Goal: Task Accomplishment & Management: Complete application form

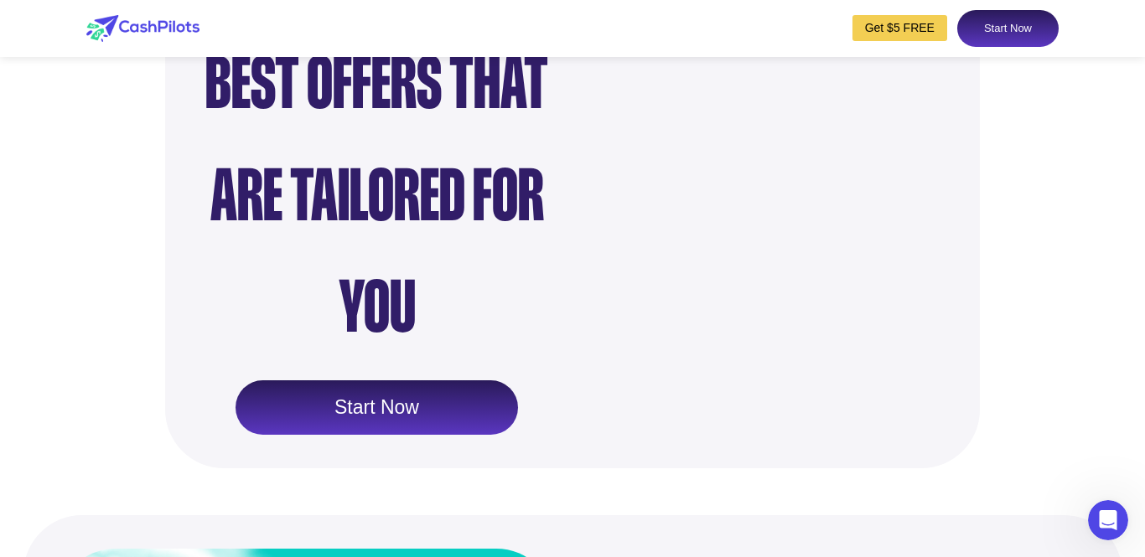
click at [990, 24] on link "Start Now" at bounding box center [1007, 28] width 101 height 37
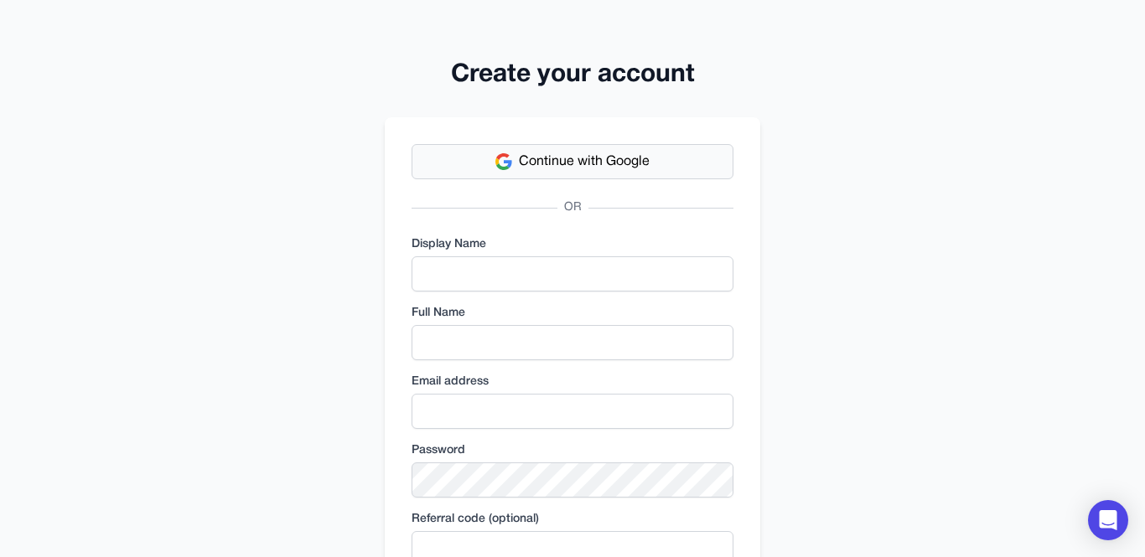
click at [564, 162] on span "Continue with Google" at bounding box center [584, 162] width 131 height 20
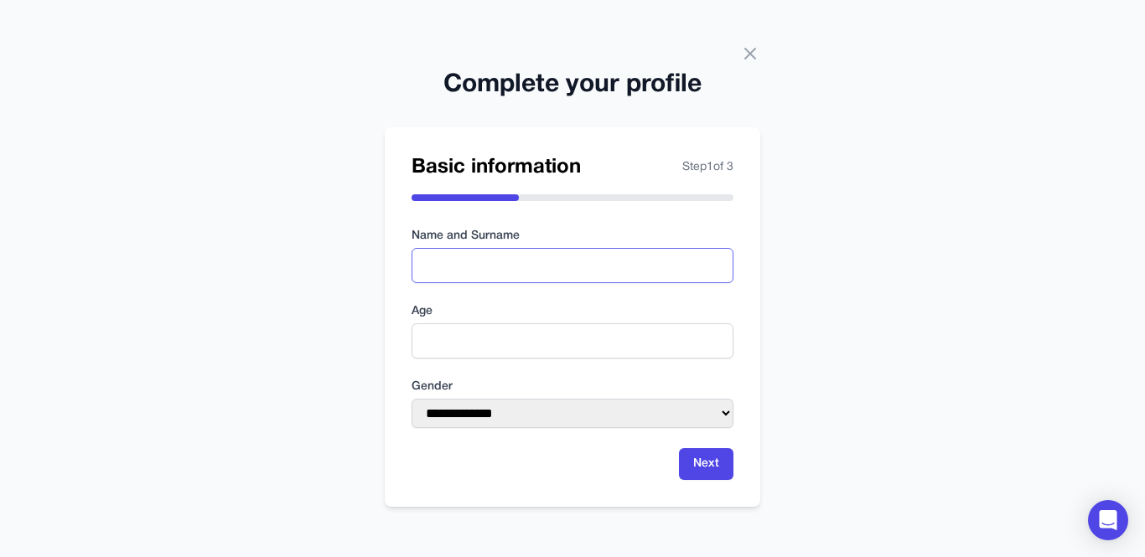
click at [455, 265] on input "text" at bounding box center [573, 265] width 322 height 35
type input "**********"
click at [467, 339] on input "number" at bounding box center [573, 341] width 322 height 35
type input "**"
click at [500, 409] on select "**********" at bounding box center [573, 413] width 322 height 29
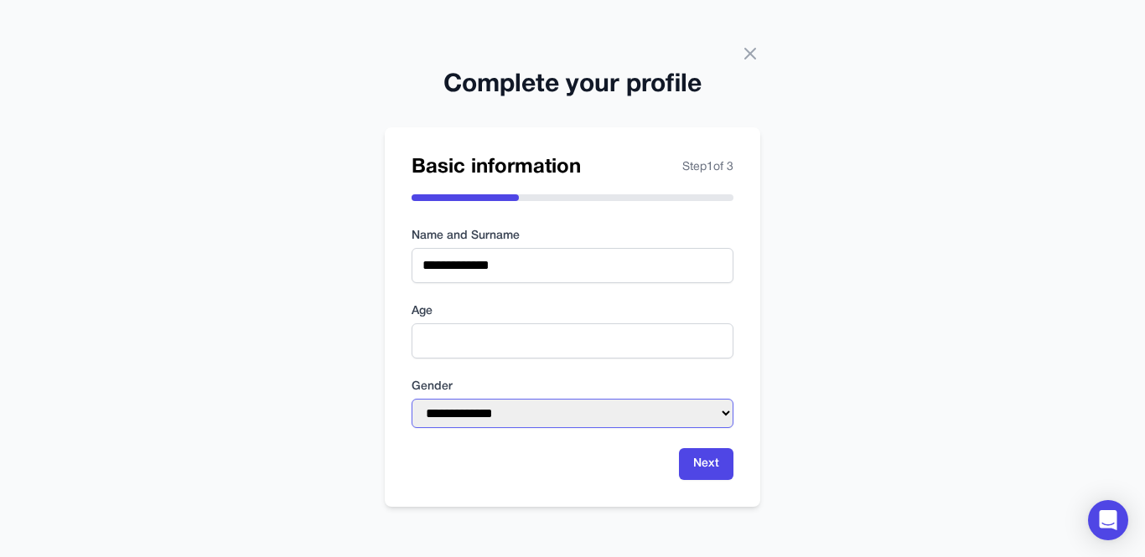
select select "******"
click at [412, 399] on select "**********" at bounding box center [573, 413] width 322 height 29
click at [717, 473] on button "Next" at bounding box center [706, 464] width 54 height 32
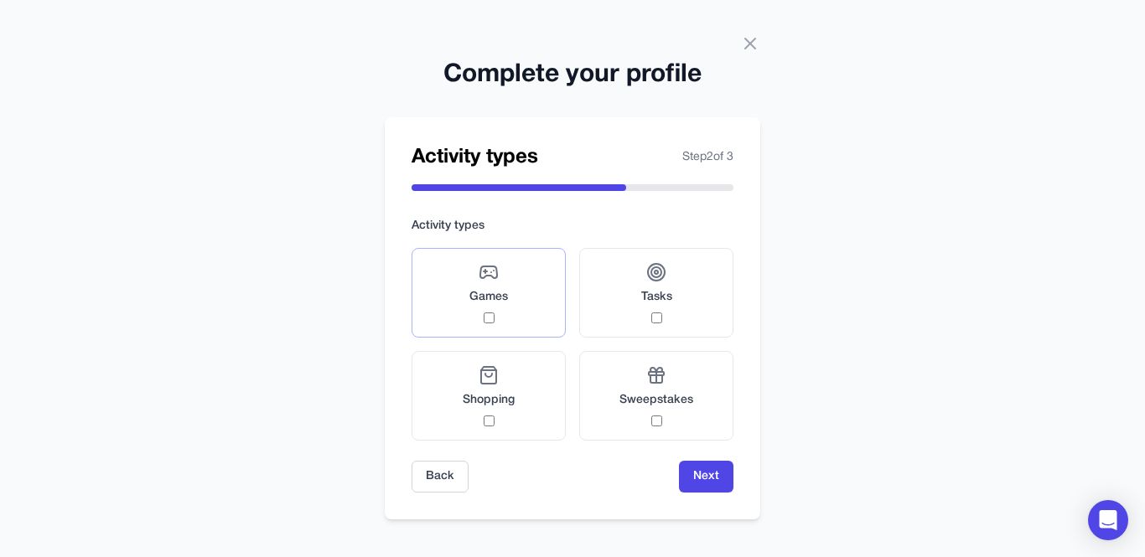
click at [481, 303] on span "Games" at bounding box center [488, 297] width 39 height 17
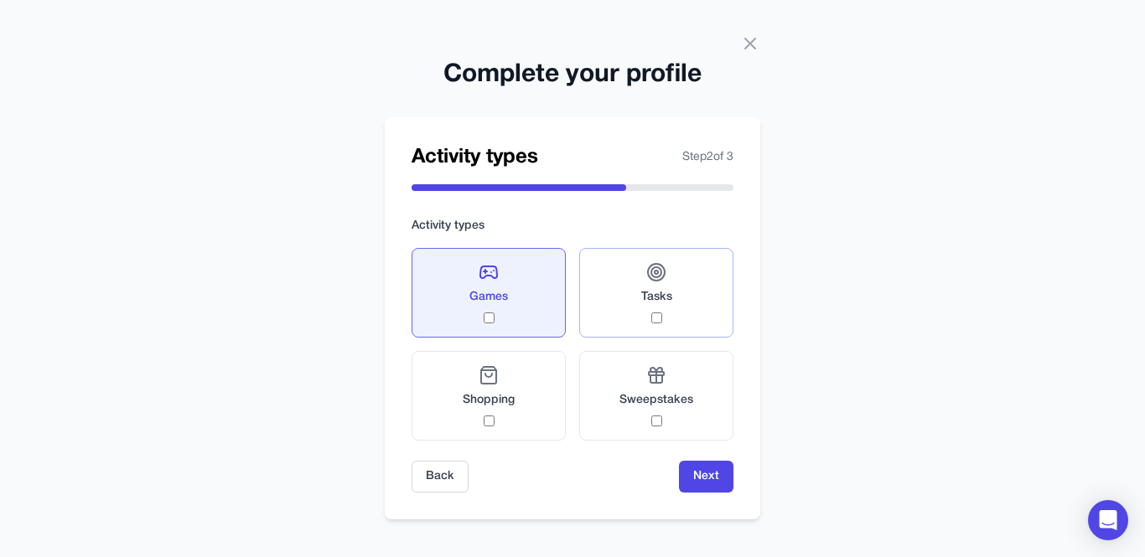
click at [634, 300] on label "Tasks" at bounding box center [656, 293] width 154 height 90
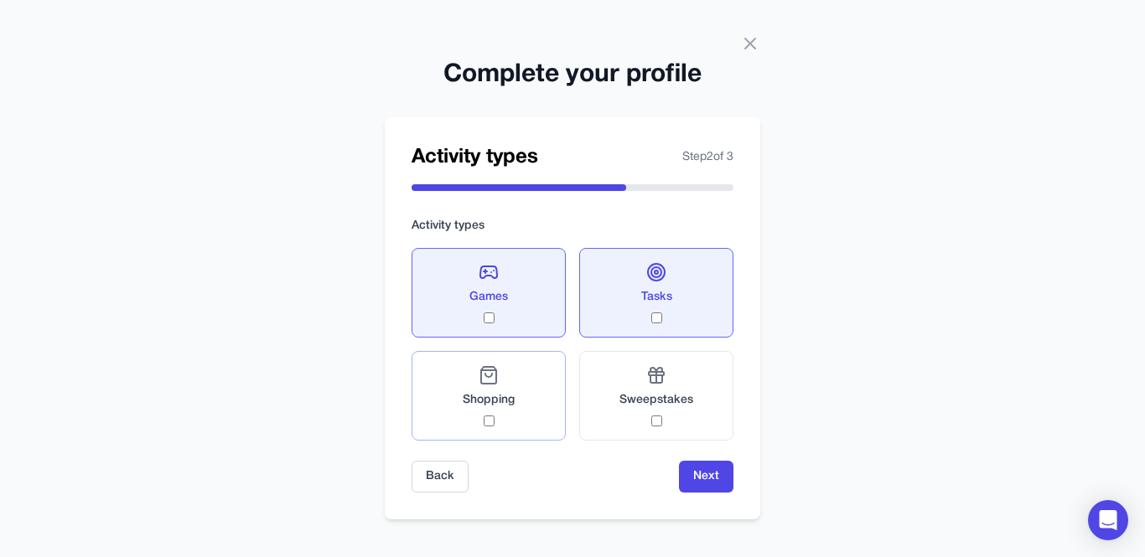
click at [494, 406] on span "Shopping" at bounding box center [489, 400] width 52 height 17
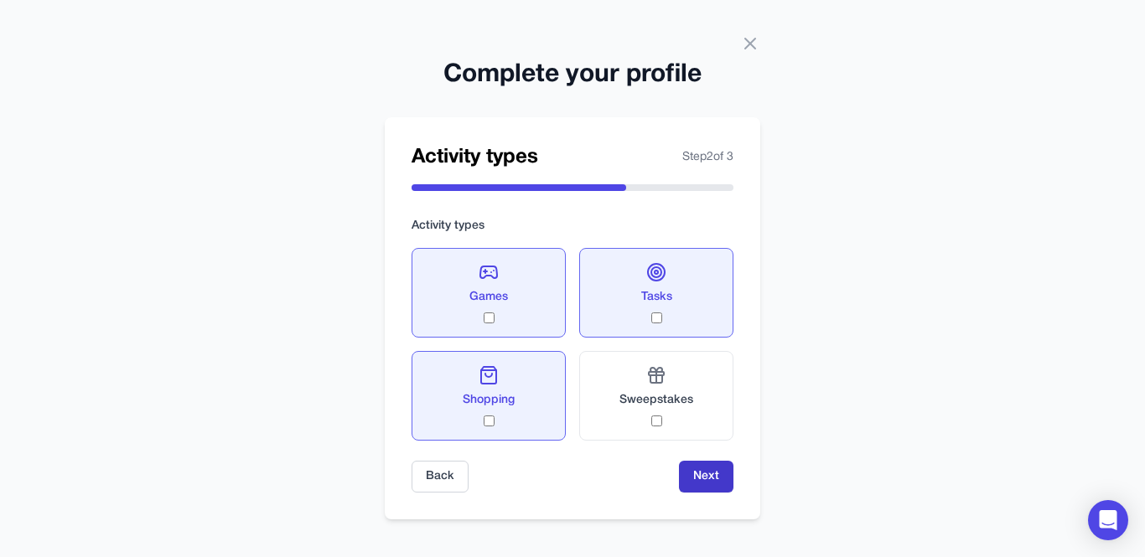
click at [693, 464] on button "Next" at bounding box center [706, 477] width 54 height 32
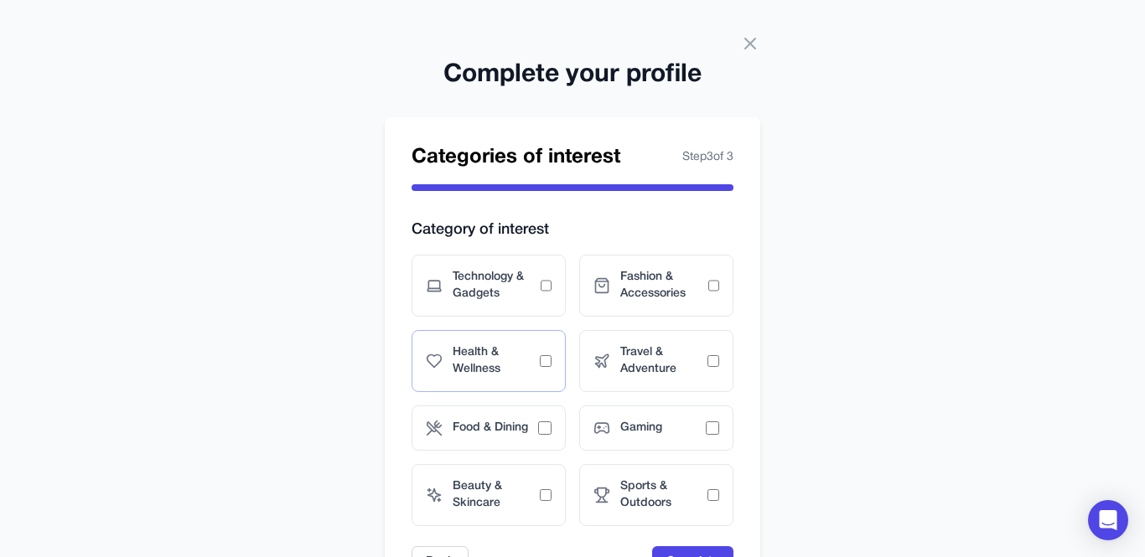
click at [525, 371] on span "Health & Wellness" at bounding box center [496, 361] width 87 height 34
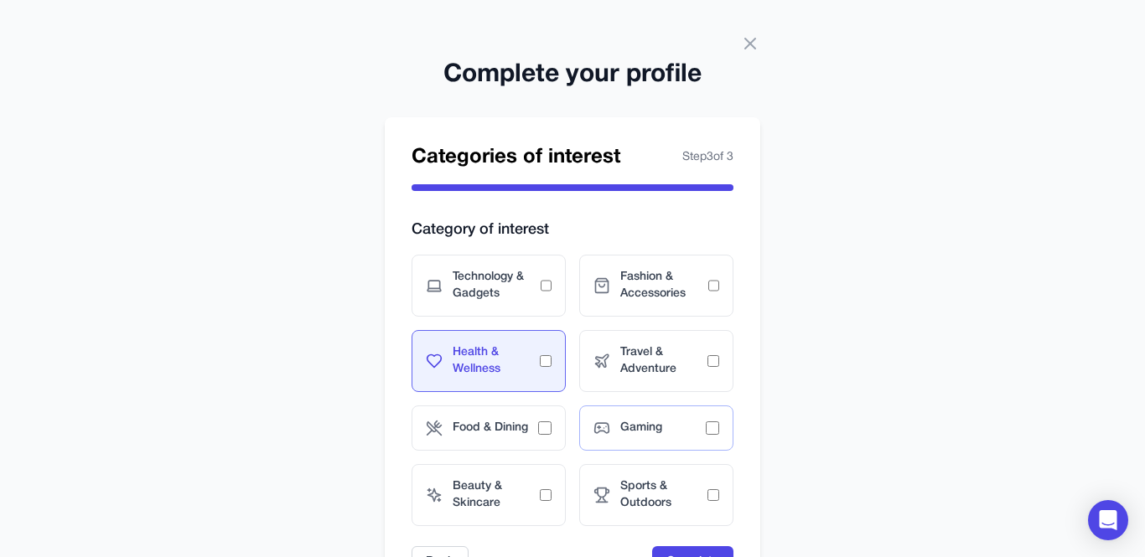
click at [655, 421] on span "Gaming" at bounding box center [662, 428] width 85 height 17
click at [519, 498] on span "Beauty & Skincare" at bounding box center [496, 496] width 87 height 34
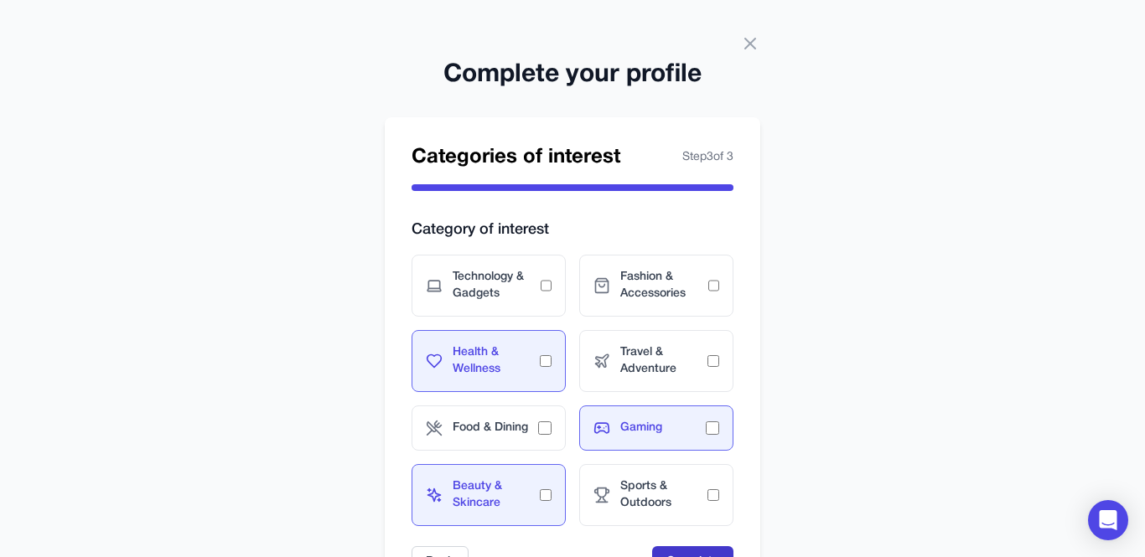
click at [691, 550] on button "Complete" at bounding box center [692, 562] width 81 height 32
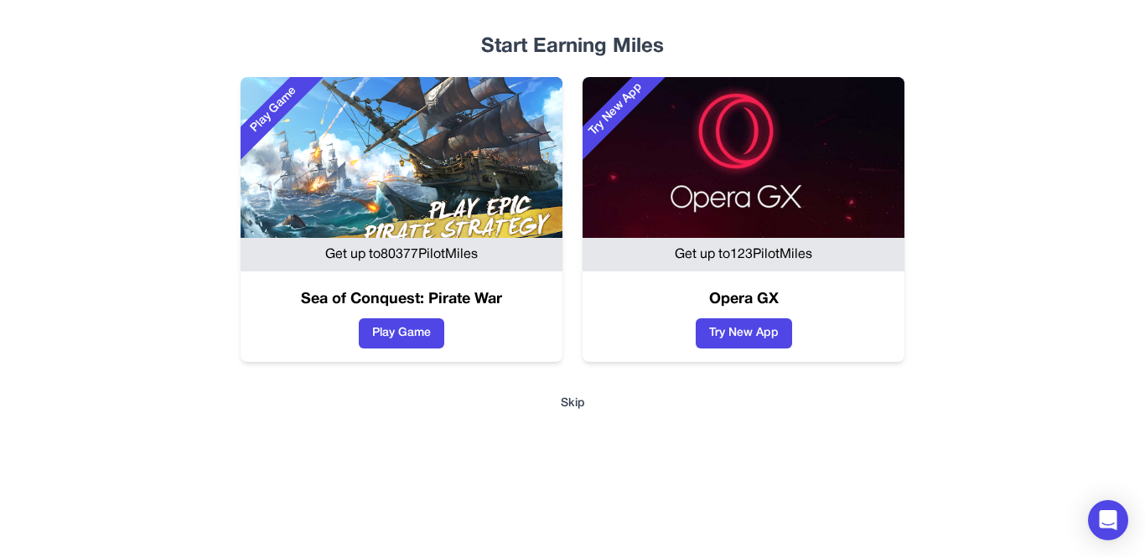
click at [563, 402] on button "Skip" at bounding box center [572, 404] width 1019 height 17
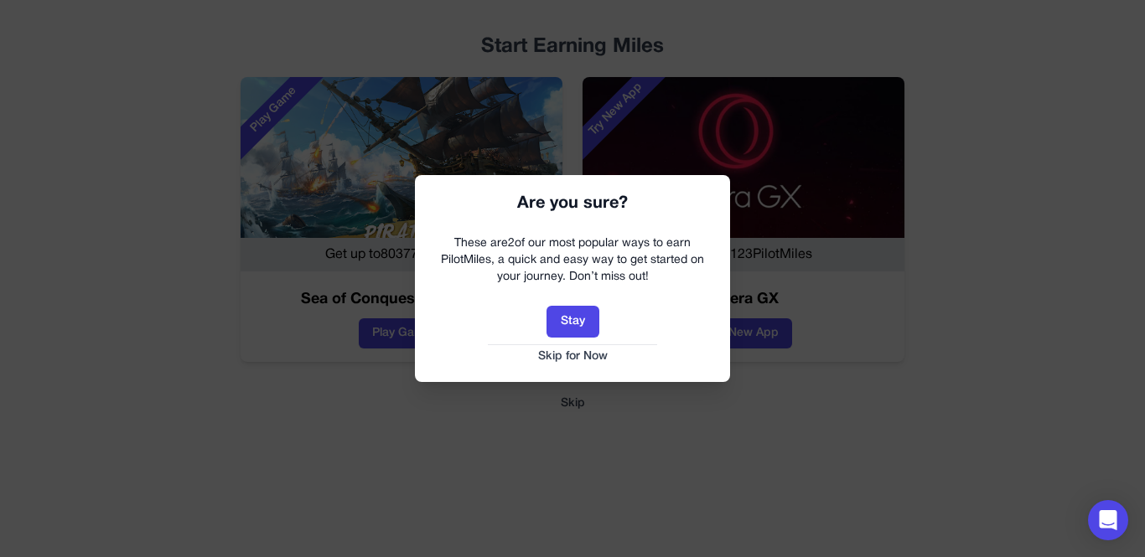
click at [561, 361] on button "Skip for Now" at bounding box center [573, 357] width 282 height 17
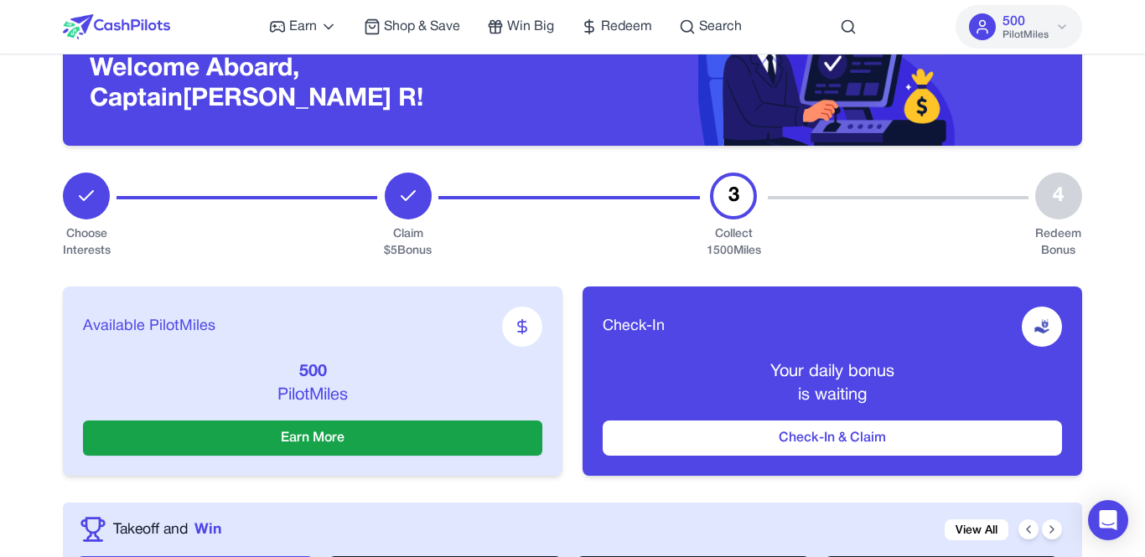
scroll to position [268, 0]
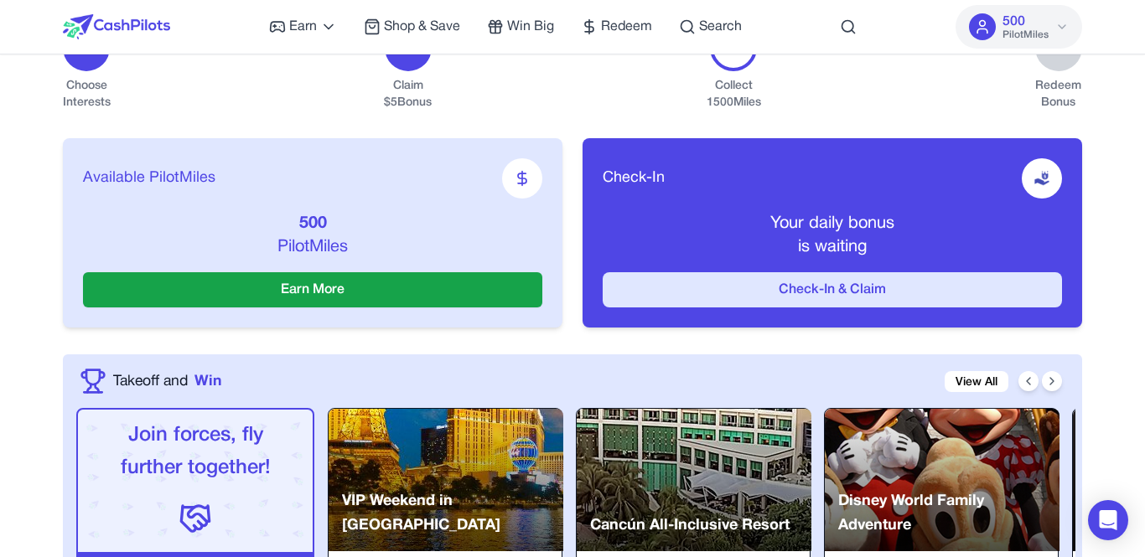
click at [821, 292] on button "Check-In & Claim" at bounding box center [832, 289] width 459 height 35
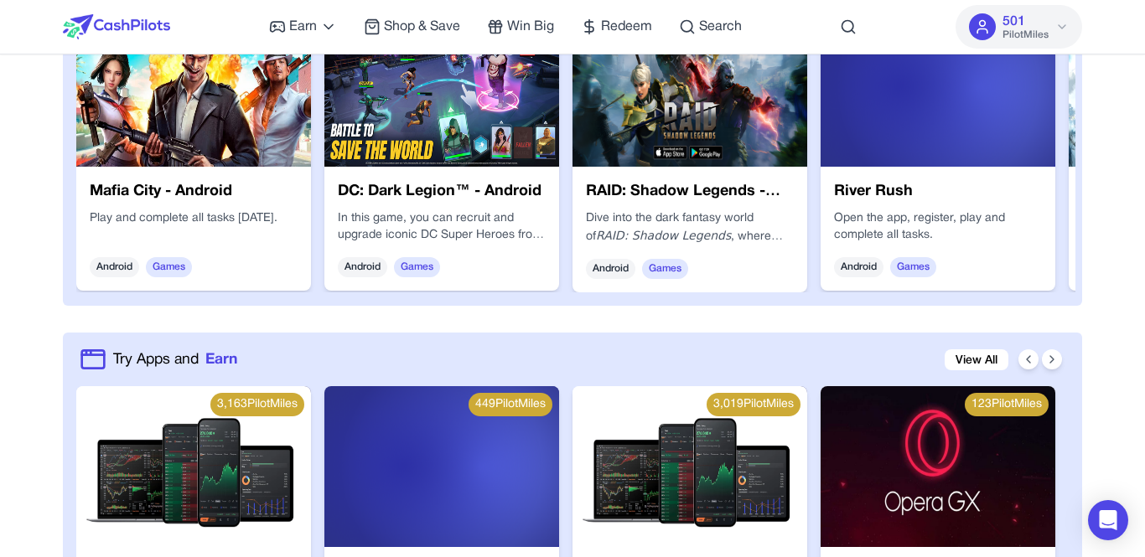
scroll to position [968, 0]
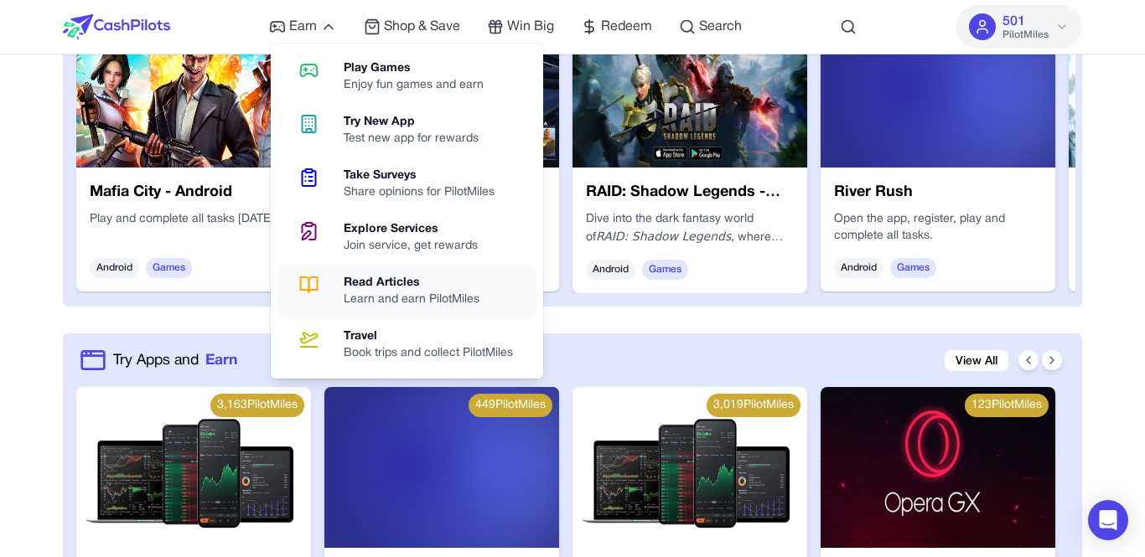
click at [387, 295] on div "Learn and earn PilotMiles" at bounding box center [418, 300] width 149 height 17
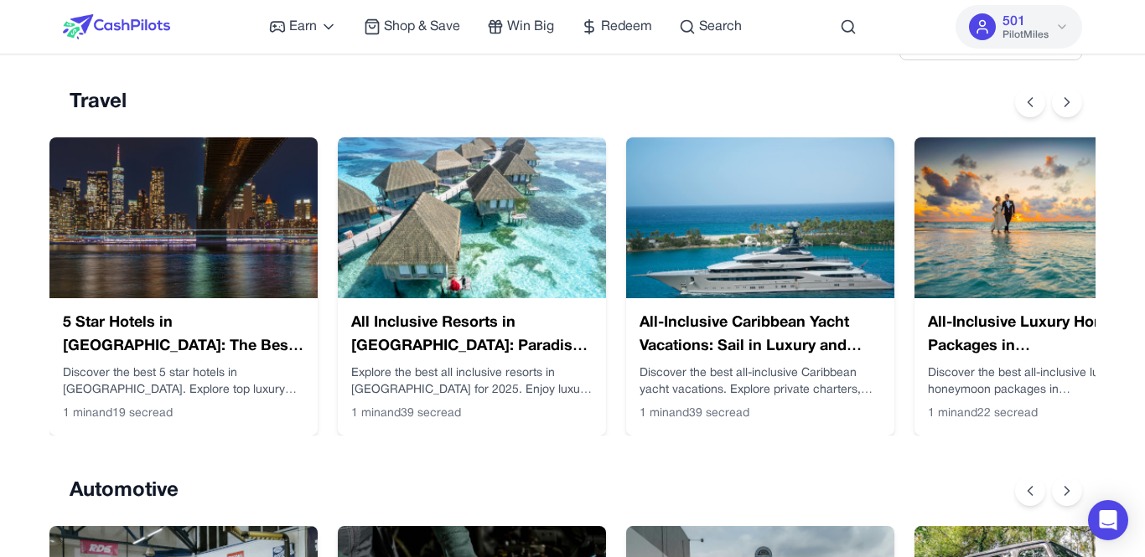
scroll to position [268, 0]
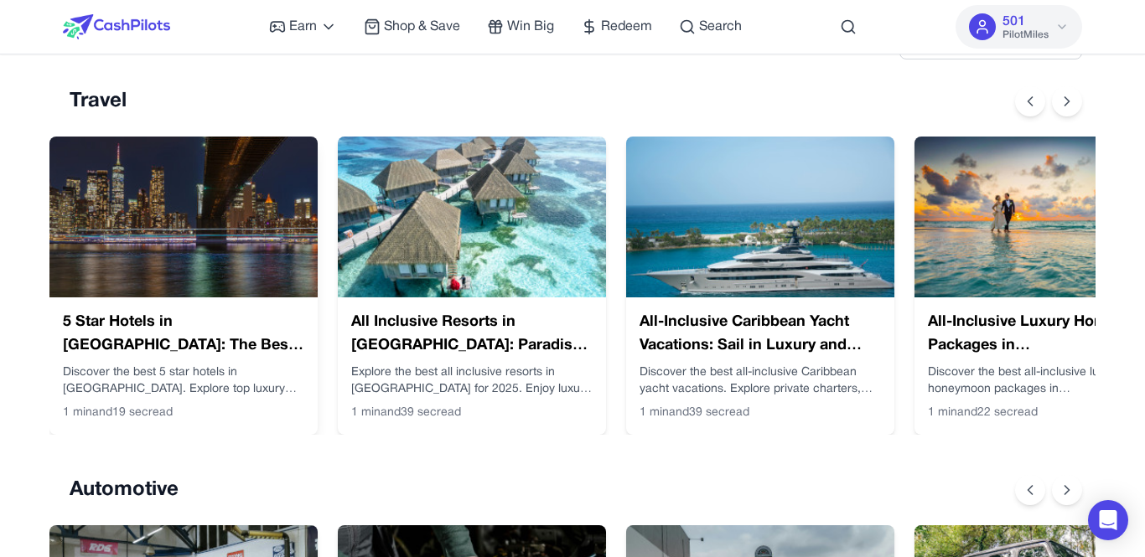
click at [209, 252] on img at bounding box center [183, 217] width 268 height 161
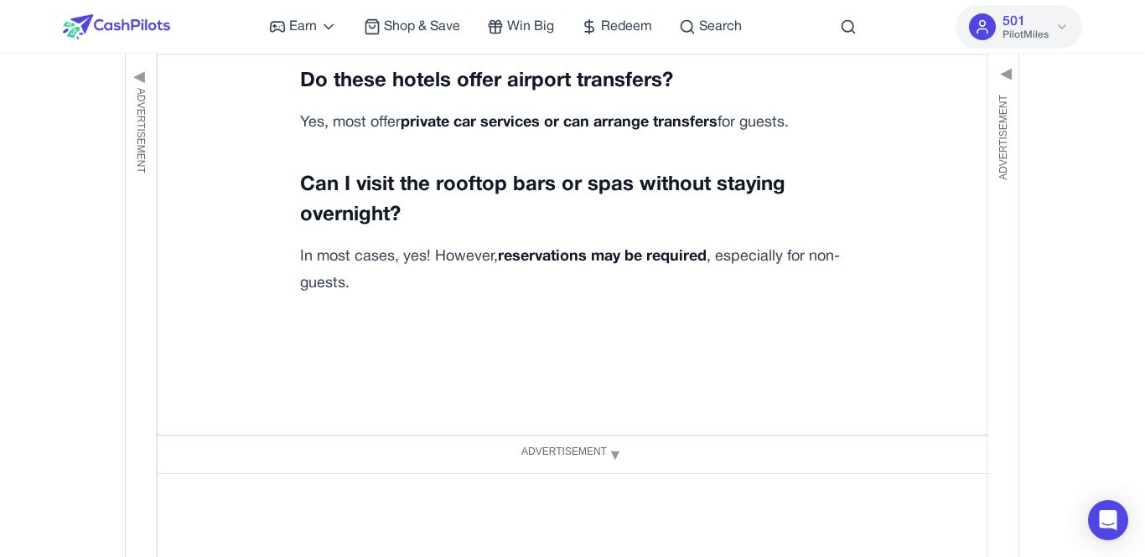
scroll to position [5967, 0]
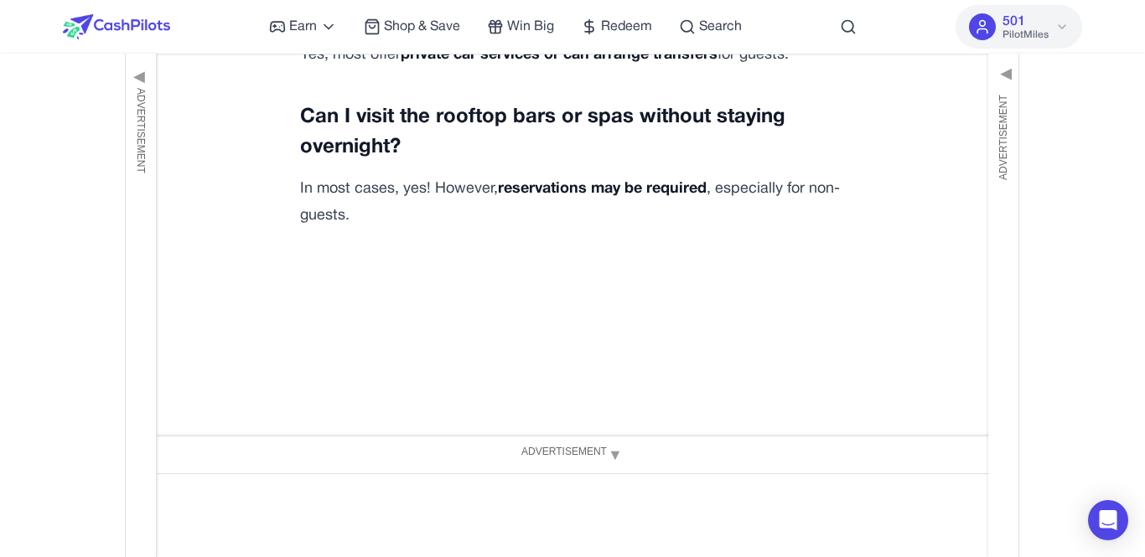
click at [562, 511] on button "Claim Article" at bounding box center [572, 528] width 105 height 34
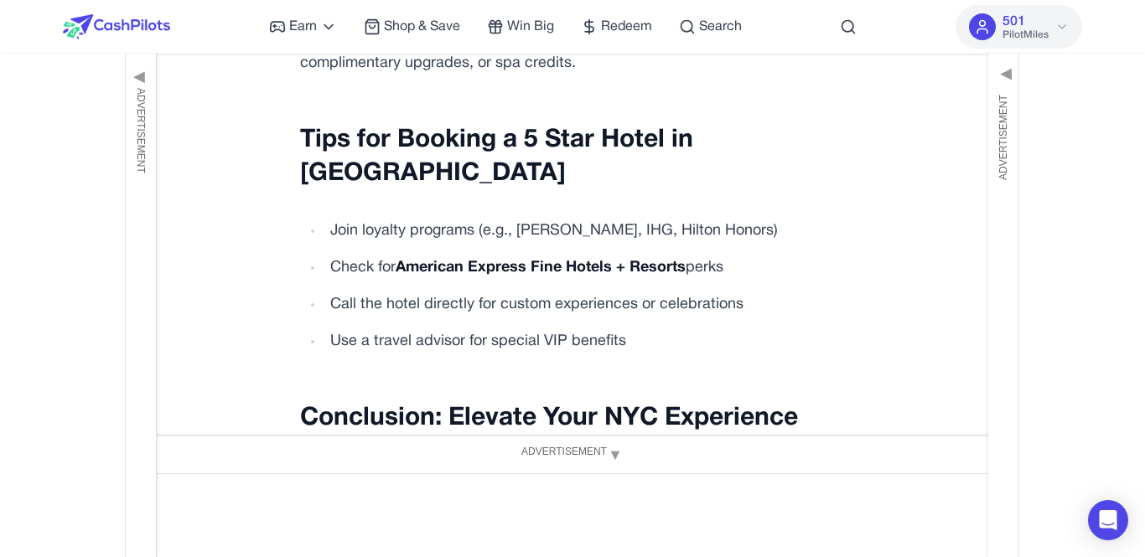
scroll to position [0, 0]
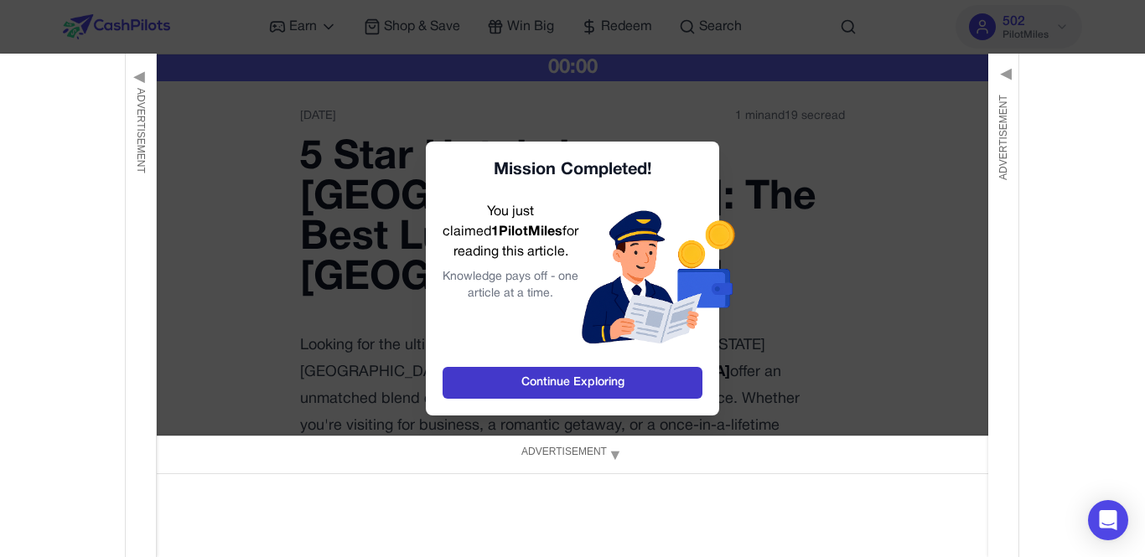
click at [582, 379] on link "Continue Exploring" at bounding box center [573, 383] width 260 height 32
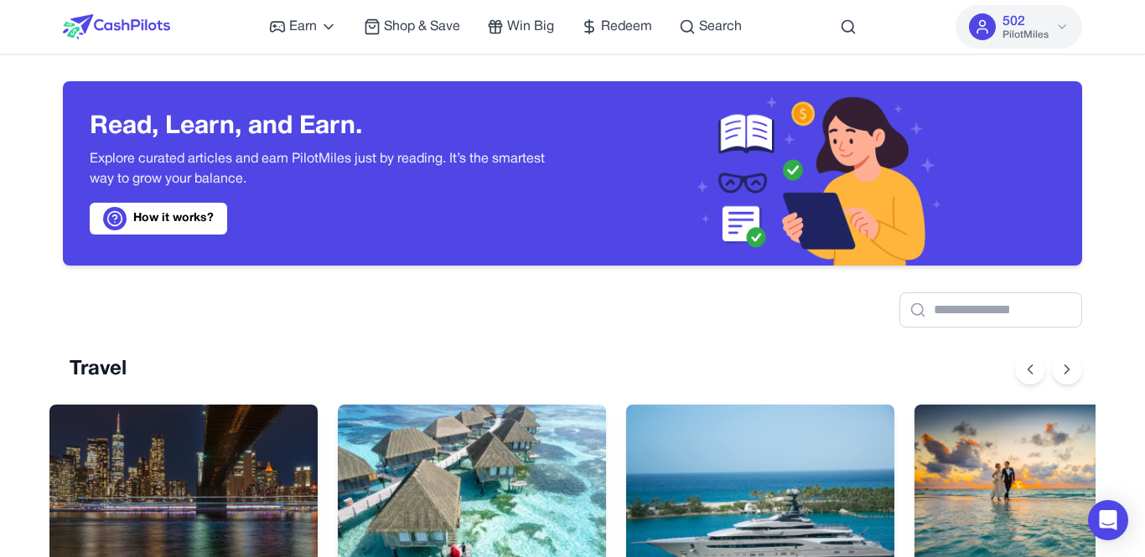
scroll to position [0, 13]
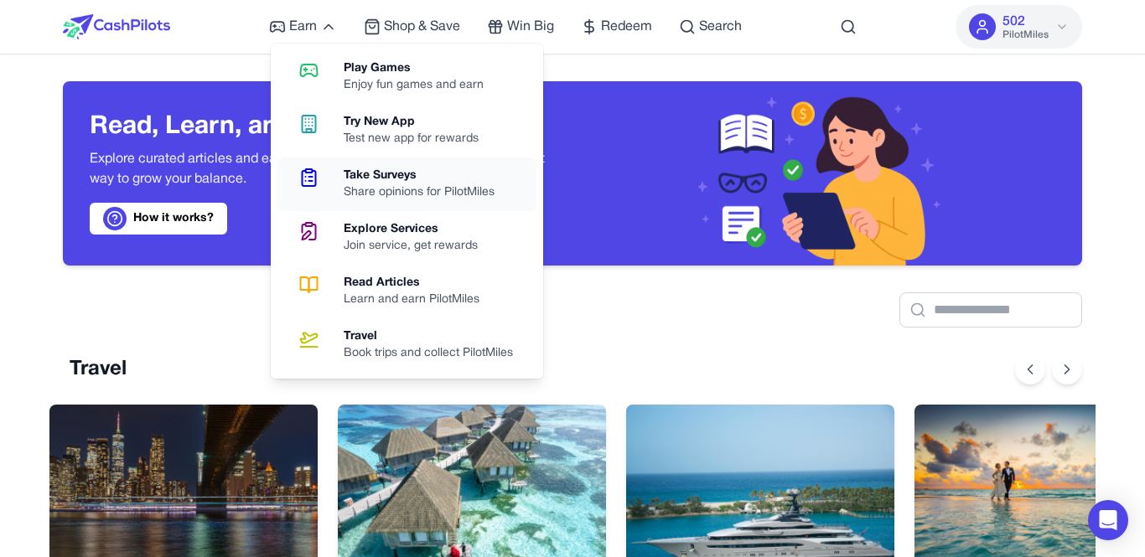
click at [365, 188] on div "Share opinions for PilotMiles" at bounding box center [426, 192] width 164 height 17
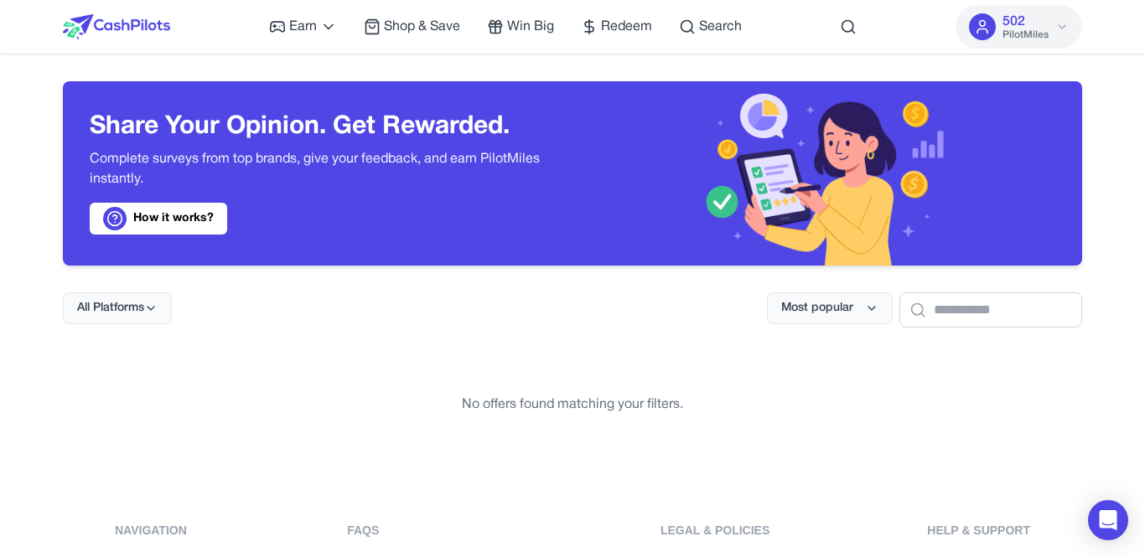
click at [199, 213] on link "How it works?" at bounding box center [158, 219] width 137 height 32
click at [1062, 30] on icon at bounding box center [1061, 26] width 13 height 13
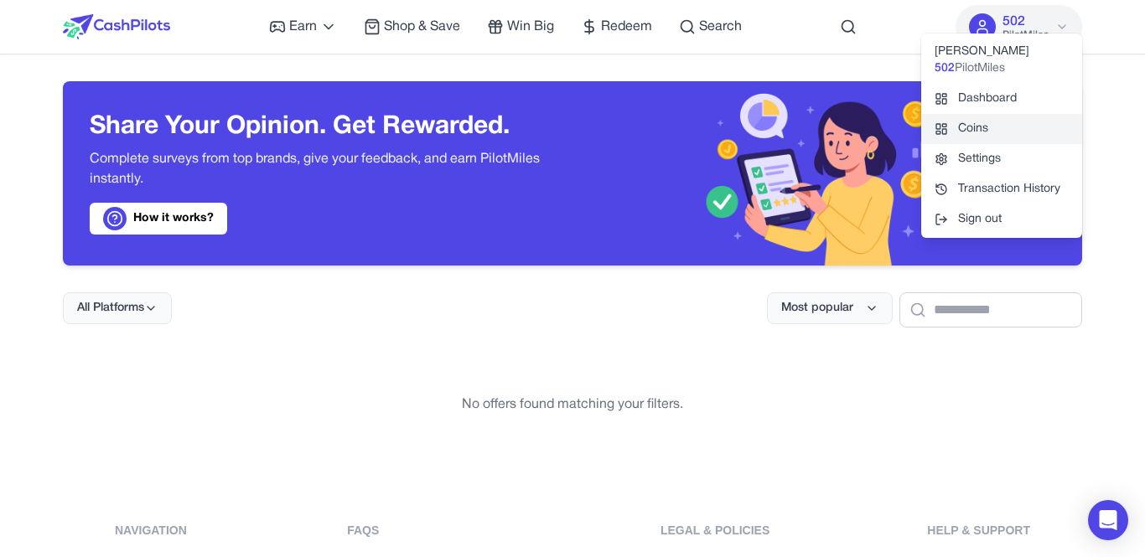
click at [971, 127] on link "Coins" at bounding box center [1001, 129] width 161 height 30
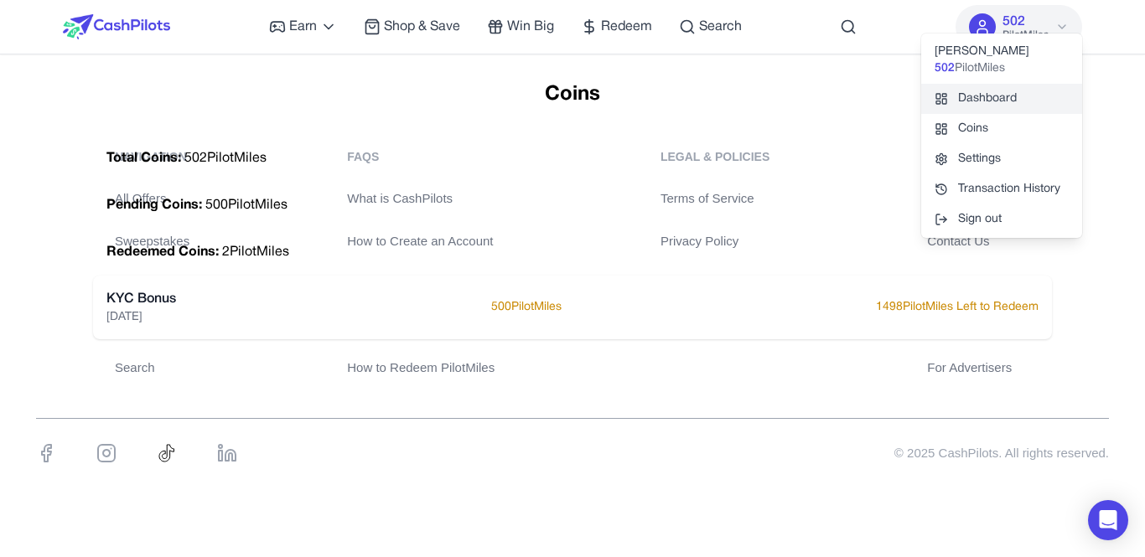
click at [956, 111] on link "Dashboard" at bounding box center [1001, 99] width 161 height 30
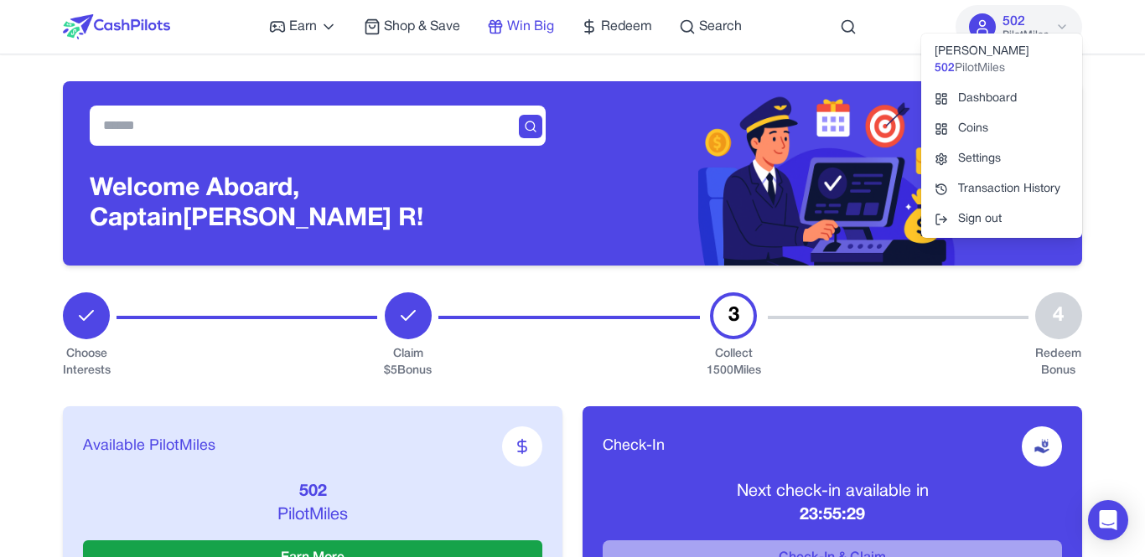
click at [508, 28] on span "Win Big" at bounding box center [530, 27] width 47 height 20
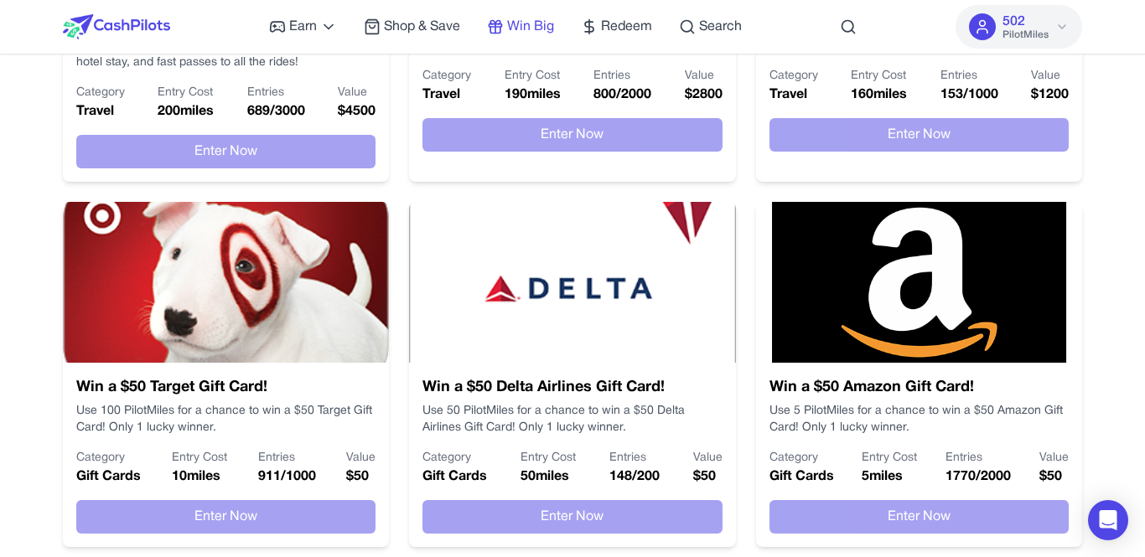
scroll to position [603, 0]
